Goal: Register for event/course

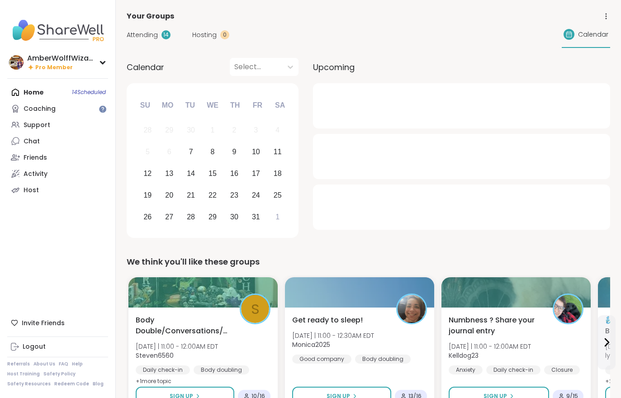
click at [214, 47] on div "Attending 14 Hosting 0 Calendar" at bounding box center [369, 35] width 484 height 26
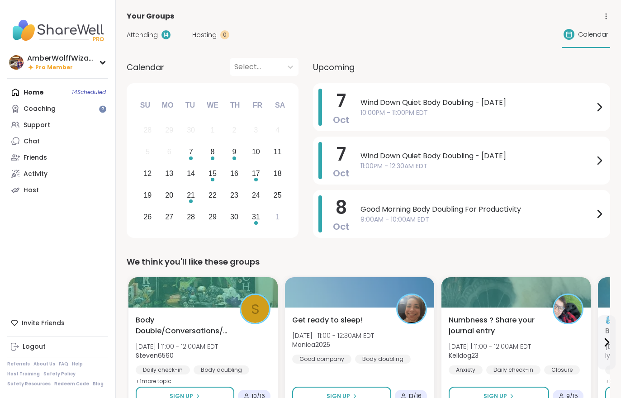
click at [209, 35] on span "Hosting" at bounding box center [204, 35] width 24 height 10
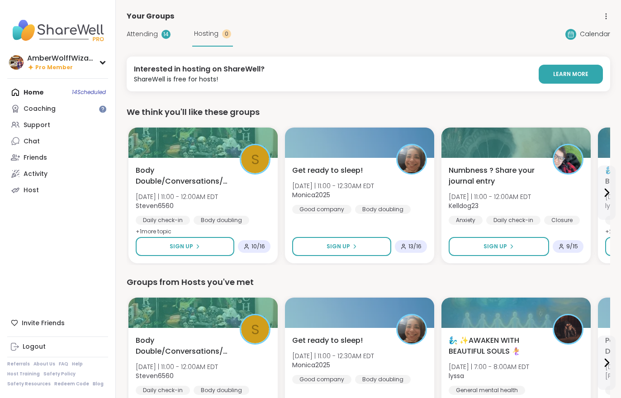
click at [152, 35] on span "Attending" at bounding box center [142, 34] width 31 height 10
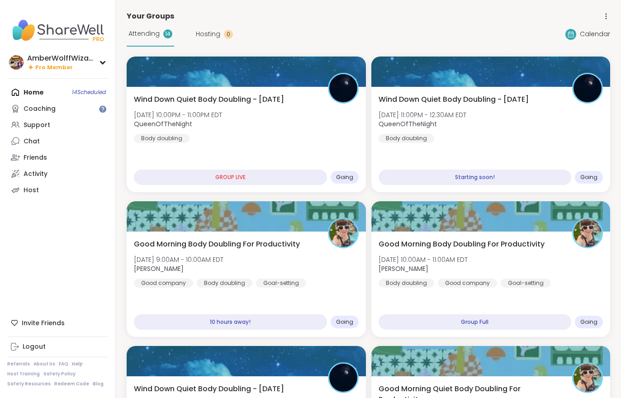
click at [421, 149] on div "Wind Down Quiet Body Doubling - Tuesday Tue, Oct 07 | 11:00PM - 12:30AM EDT Que…" at bounding box center [491, 139] width 239 height 105
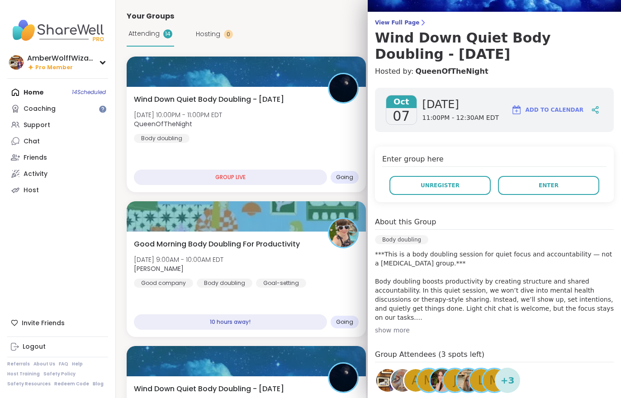
scroll to position [61, 0]
click at [400, 20] on span "View Full Page" at bounding box center [494, 22] width 239 height 7
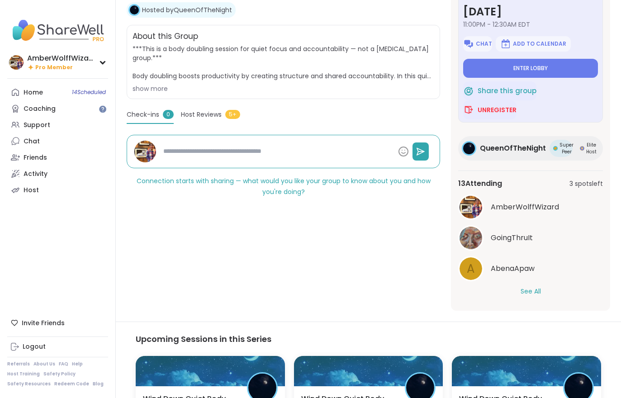
scroll to position [156, 0]
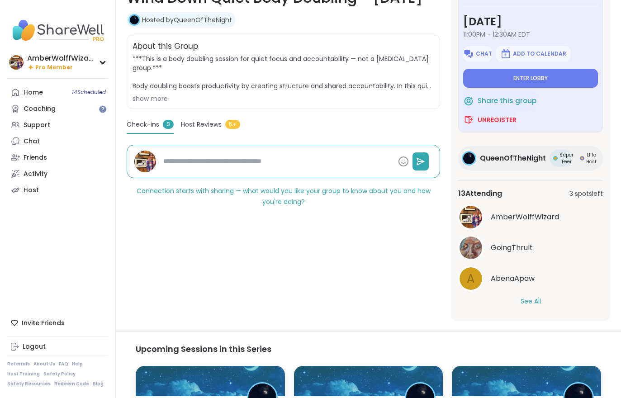
click at [532, 312] on div "13 Attending 3 spots left AmberWolffWizard GoingThruIt A AbenaApaw See All" at bounding box center [530, 247] width 145 height 133
click at [533, 306] on button "See All" at bounding box center [531, 302] width 20 height 10
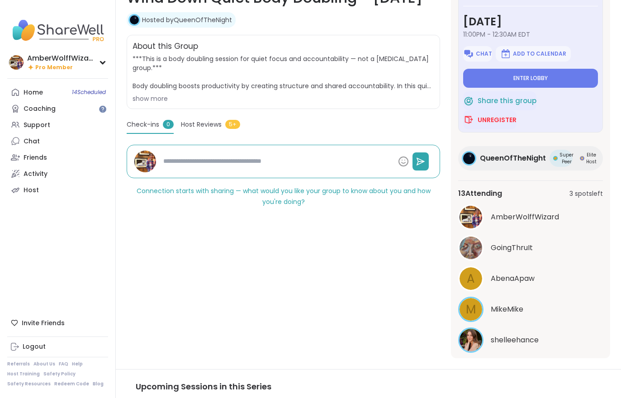
scroll to position [0, 0]
click at [508, 80] on button "Enter lobby" at bounding box center [530, 78] width 135 height 19
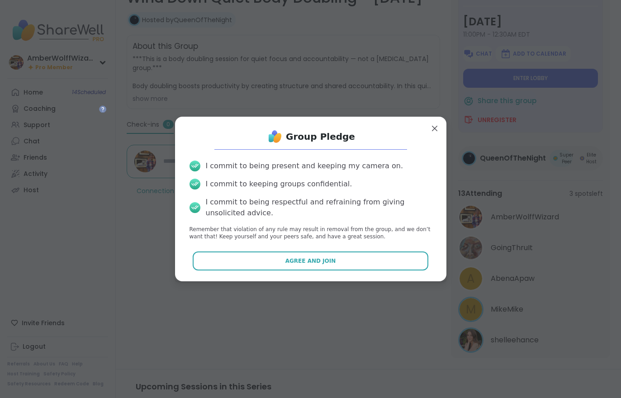
click at [272, 264] on button "Agree and Join" at bounding box center [311, 261] width 236 height 19
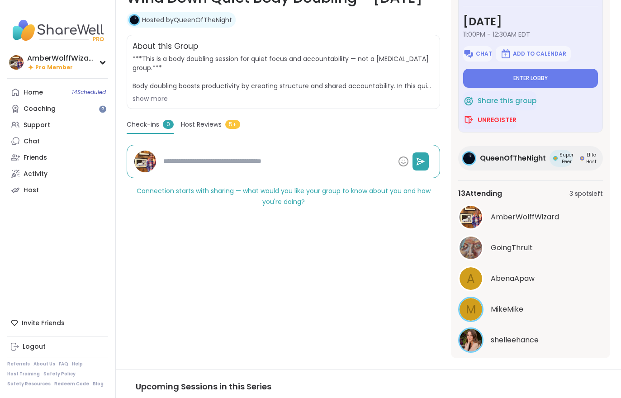
type textarea "*"
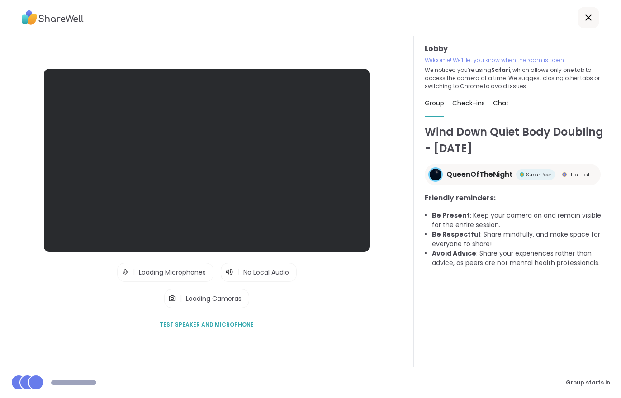
scroll to position [14, 0]
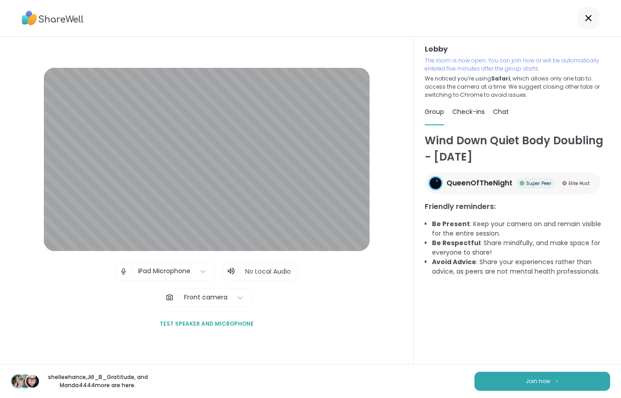
click at [506, 380] on button "Join now" at bounding box center [543, 381] width 136 height 19
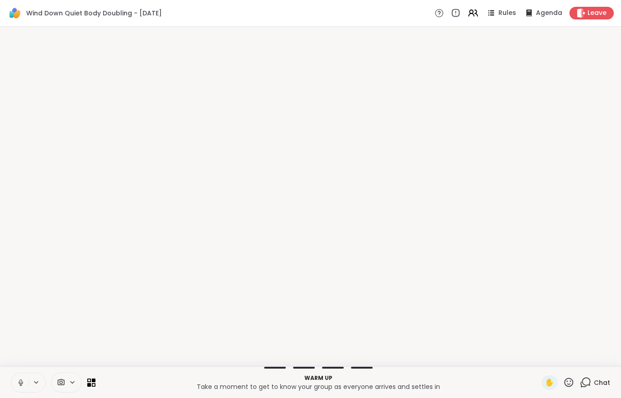
scroll to position [0, 0]
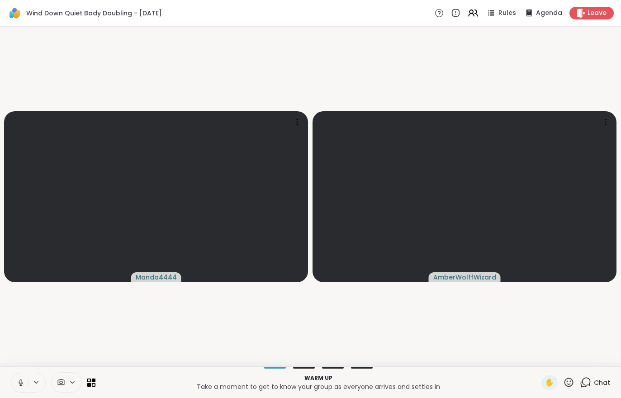
click at [21, 382] on icon at bounding box center [21, 383] width 8 height 8
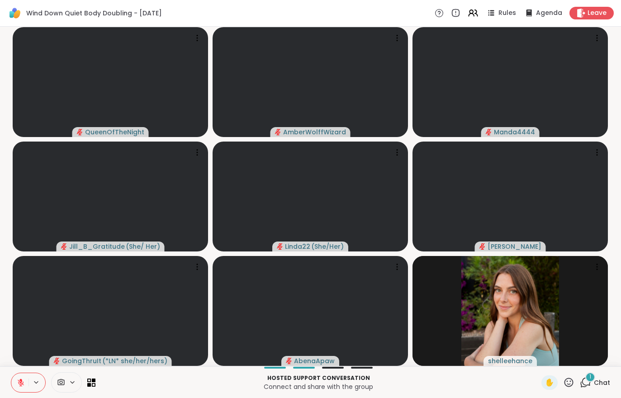
click at [596, 390] on div "1 Chat" at bounding box center [595, 383] width 30 height 14
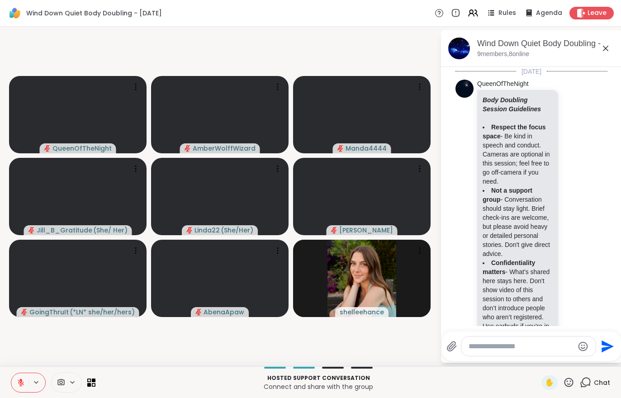
scroll to position [318, 0]
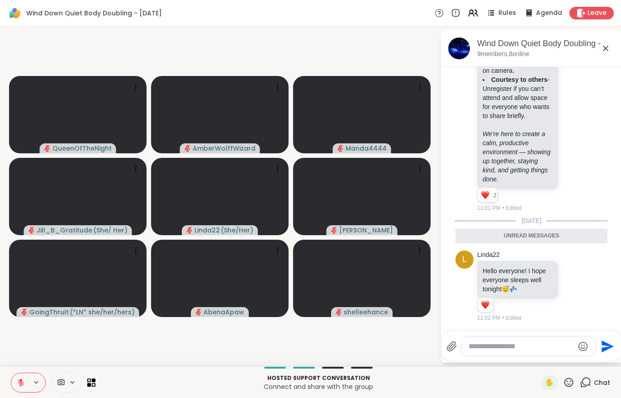
click at [587, 3] on div "Wind Down Quiet Body Doubling - Tuesday Rules Agenda Leave" at bounding box center [310, 13] width 621 height 27
click at [590, 4] on div "Wind Down Quiet Body Doubling - Tuesday Rules Agenda Leave" at bounding box center [310, 13] width 621 height 27
click at [584, 15] on icon at bounding box center [581, 13] width 9 height 9
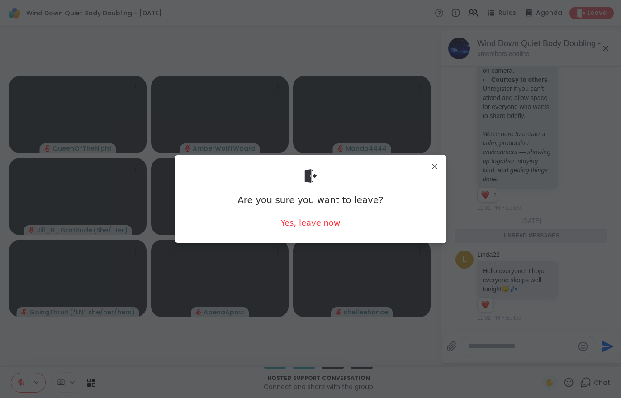
click at [294, 228] on div "Yes, leave now" at bounding box center [311, 222] width 60 height 11
